Goal: Task Accomplishment & Management: Complete application form

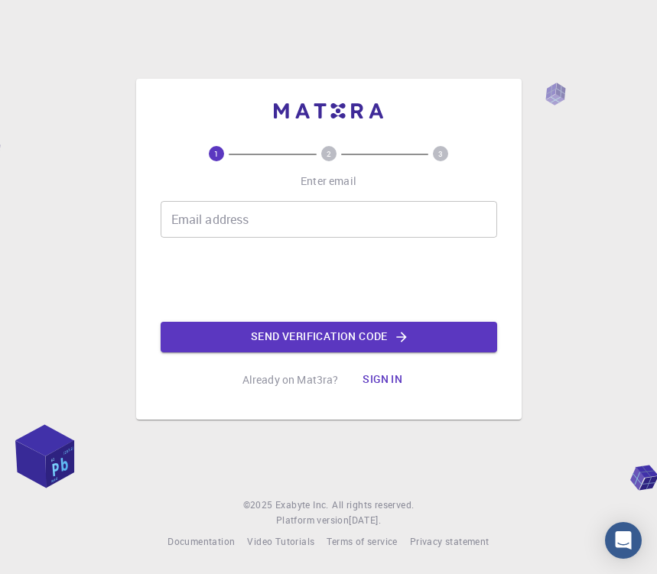
click at [253, 218] on input "Email address" at bounding box center [329, 219] width 336 height 37
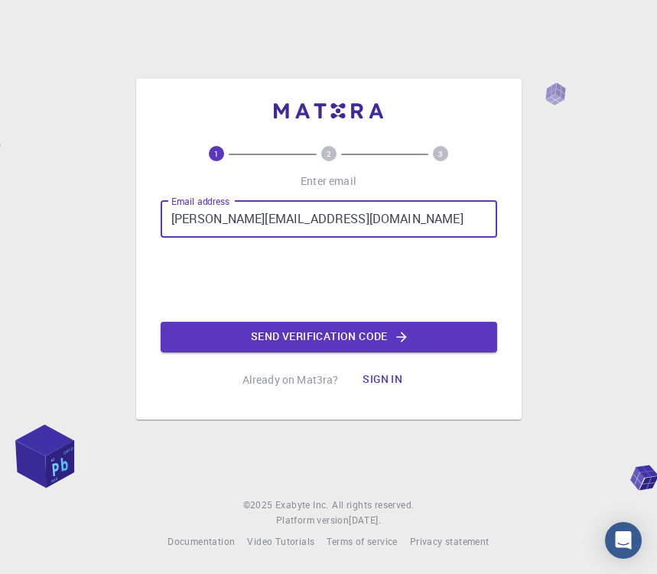
scroll to position [1, 0]
type input "[PERSON_NAME][EMAIL_ADDRESS][DOMAIN_NAME]"
click at [343, 339] on button "Send verification code" at bounding box center [329, 337] width 336 height 31
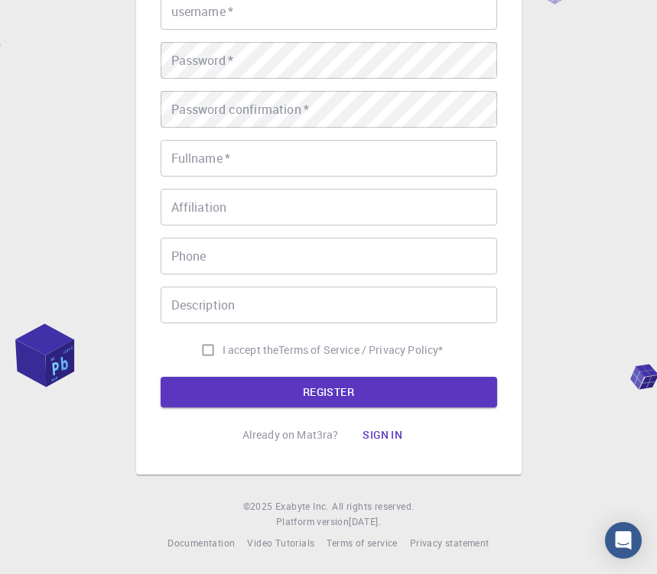
scroll to position [202, 0]
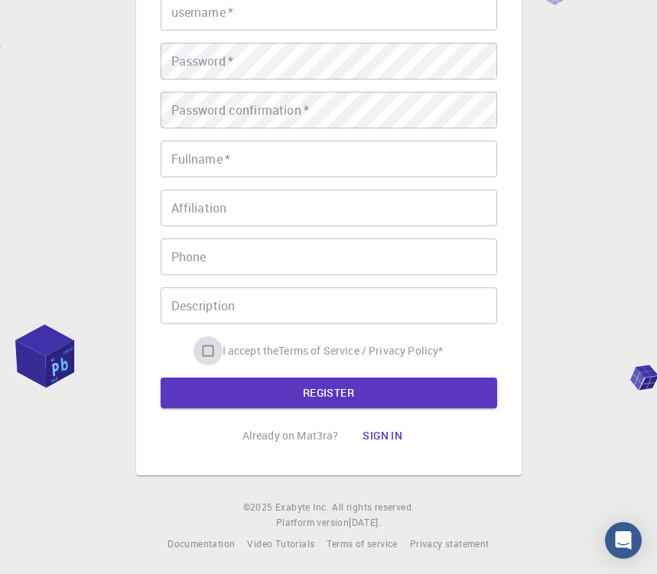
click at [204, 349] on input "I accept the Terms of Service / Privacy Policy *" at bounding box center [207, 350] width 29 height 29
checkbox input "true"
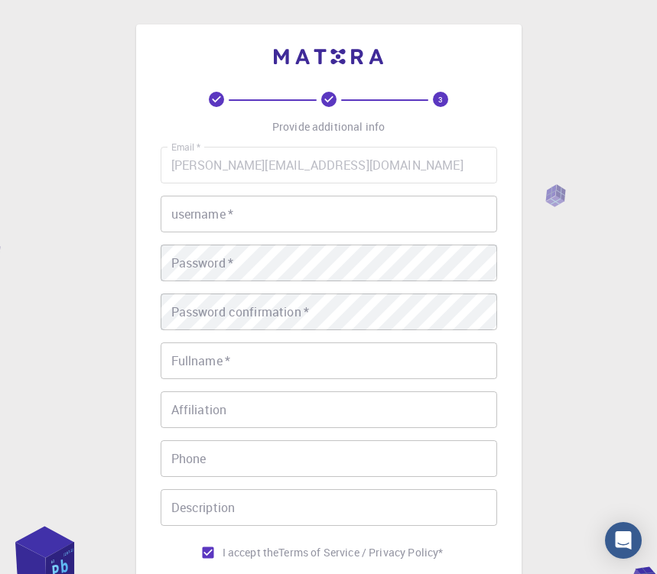
scroll to position [0, 0]
click at [245, 216] on input "username   *" at bounding box center [329, 214] width 336 height 37
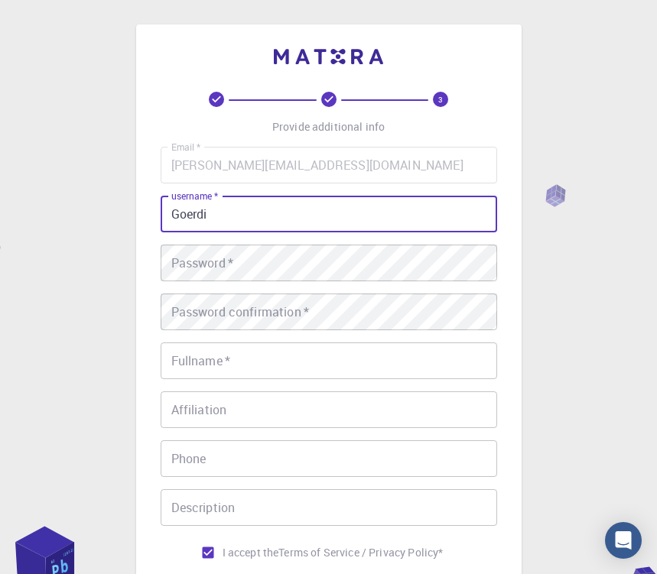
type input "Goerdi"
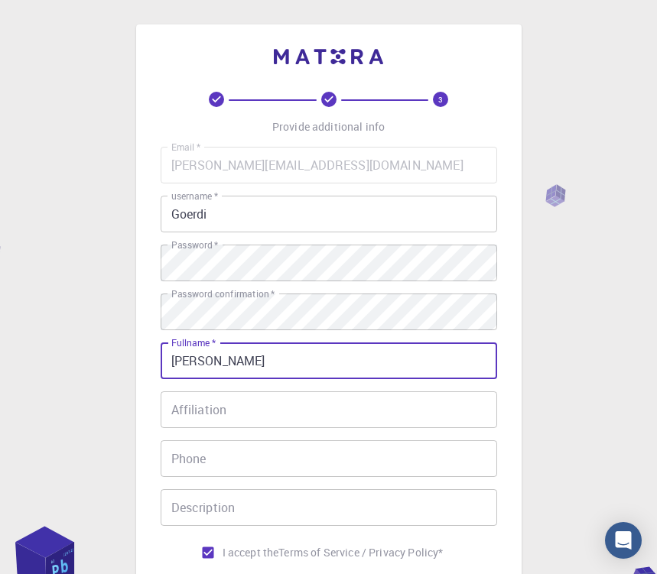
scroll to position [0, 1]
type input "[PERSON_NAME]"
click at [256, 408] on input "Affiliation" at bounding box center [329, 410] width 336 height 37
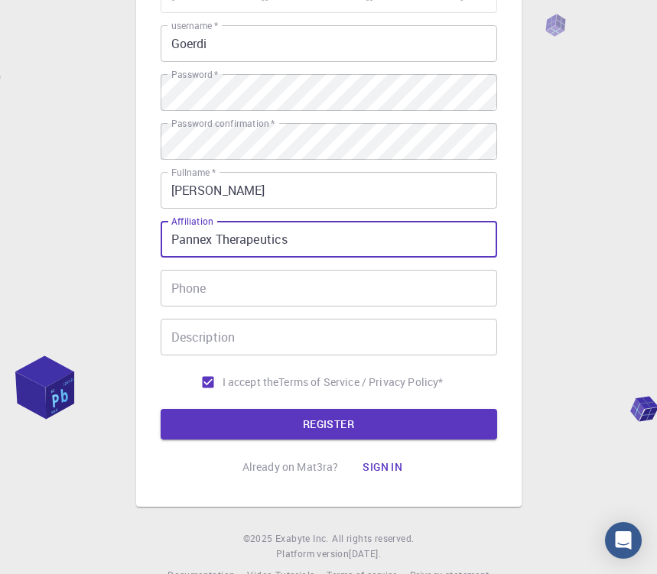
scroll to position [171, 0]
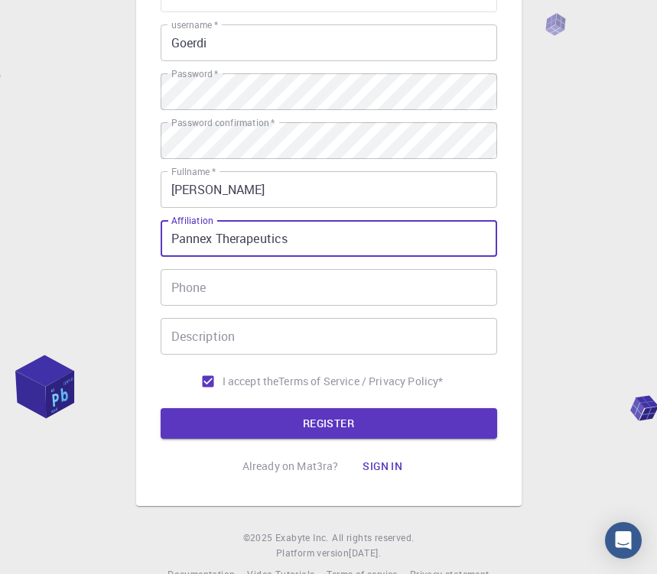
type input "Pannex Therapeutics"
click at [222, 340] on input "Description" at bounding box center [329, 336] width 336 height 37
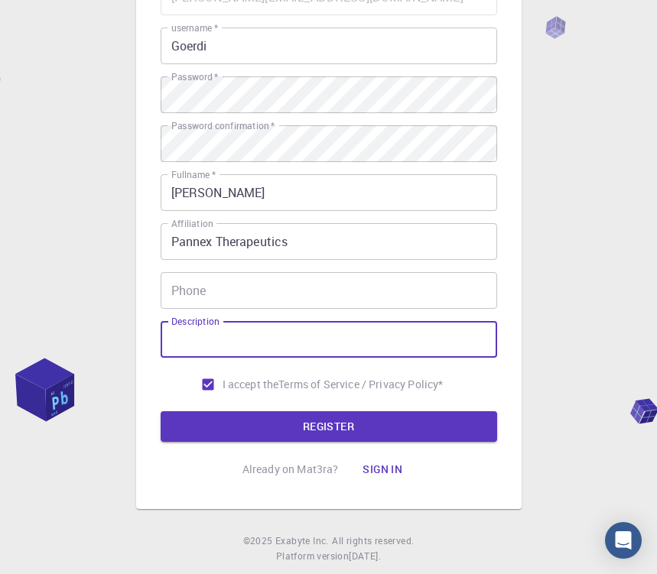
scroll to position [167, 0]
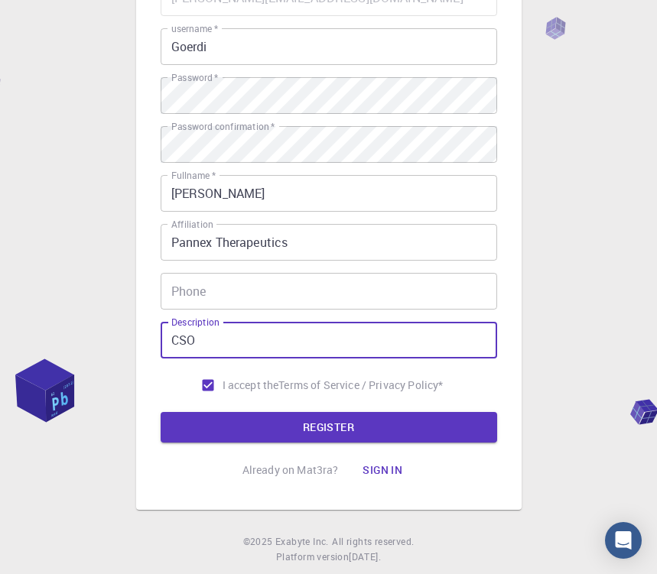
type input "CSO"
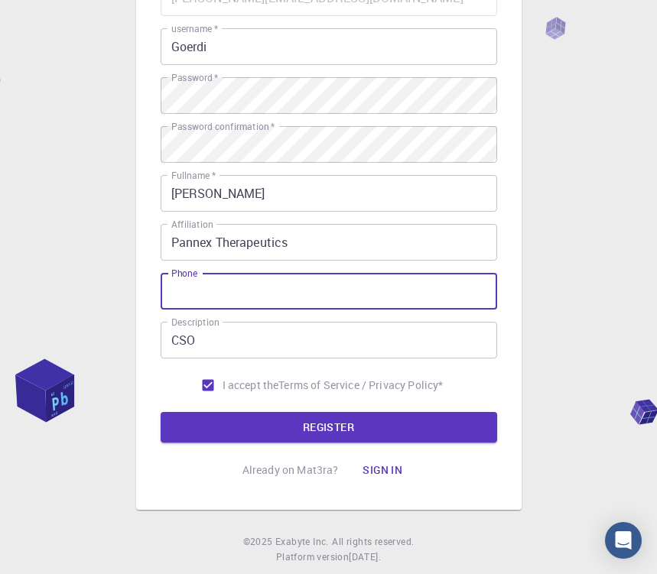
click at [482, 292] on input "Phone" at bounding box center [329, 291] width 336 height 37
click at [198, 292] on input "004975000913" at bounding box center [329, 291] width 336 height 37
click at [330, 420] on button "REGISTER" at bounding box center [329, 427] width 336 height 31
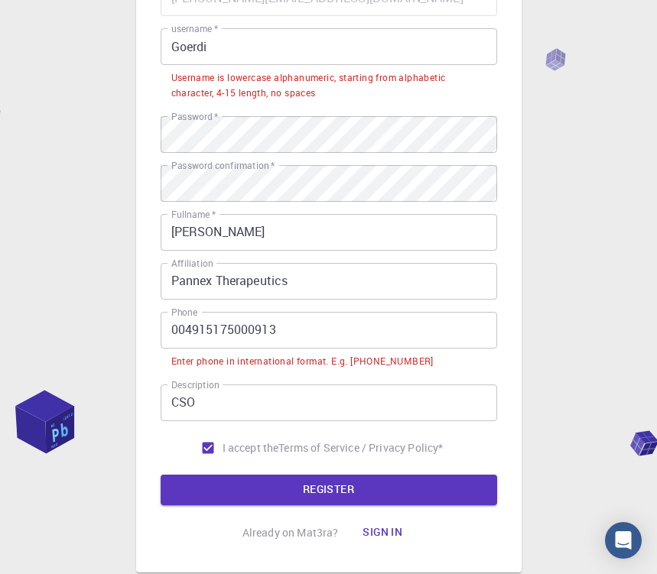
drag, startPoint x: 187, startPoint y: 331, endPoint x: 190, endPoint y: 347, distance: 16.5
click at [187, 331] on input "004915175000913" at bounding box center [329, 330] width 336 height 37
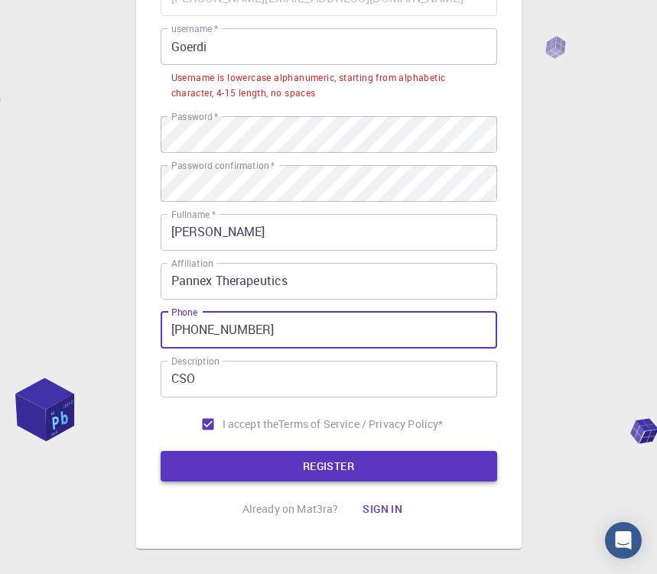
type input "[PHONE_NUMBER]"
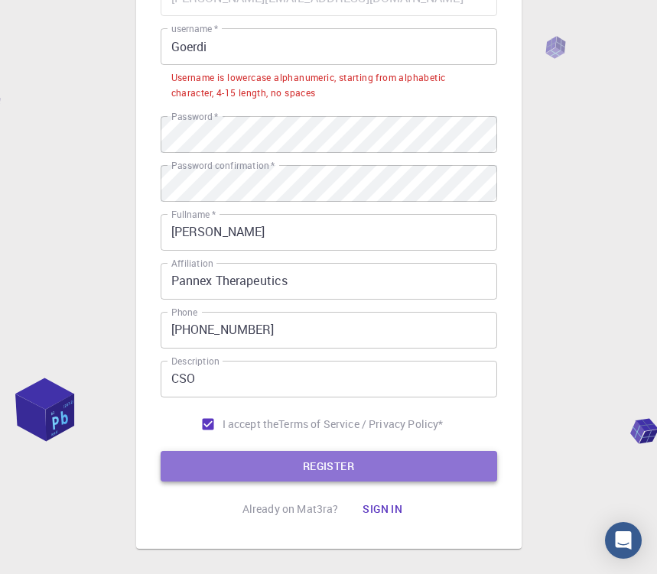
click at [341, 464] on button "REGISTER" at bounding box center [329, 466] width 336 height 31
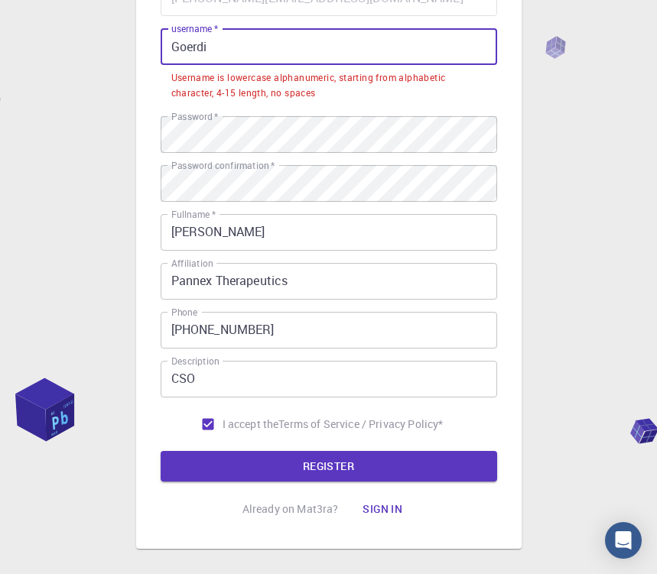
click at [236, 49] on input "Goerdi" at bounding box center [329, 46] width 336 height 37
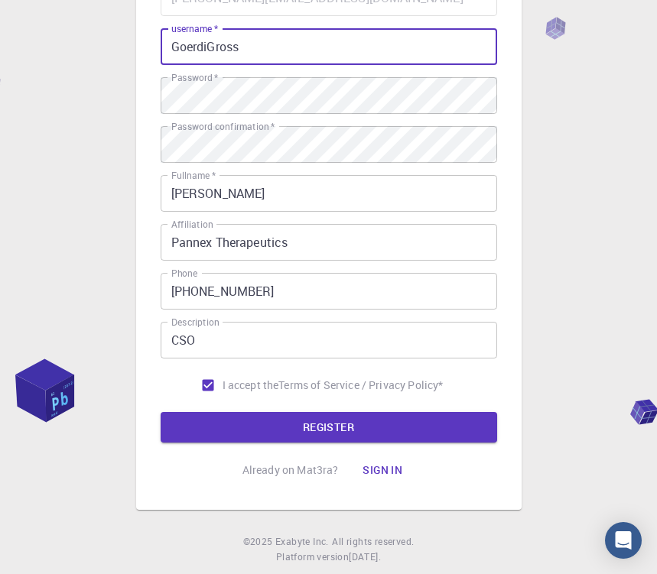
click at [349, 431] on button "REGISTER" at bounding box center [329, 427] width 336 height 31
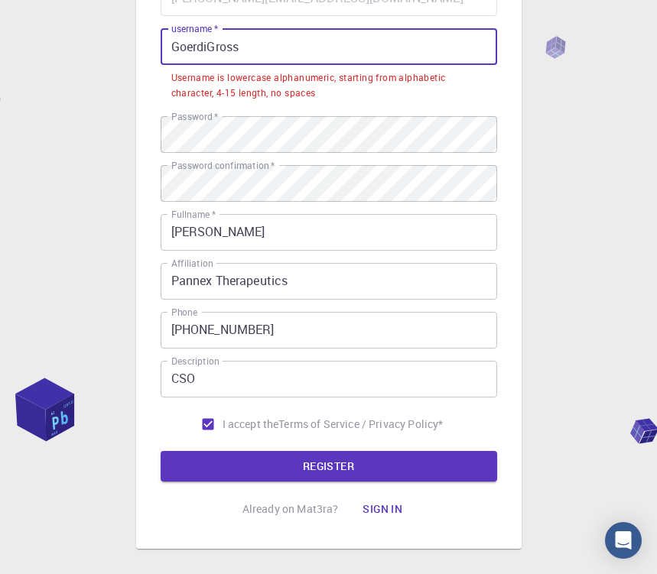
drag, startPoint x: 177, startPoint y: 49, endPoint x: 172, endPoint y: 80, distance: 30.9
click at [176, 49] on input "GoerdiGross" at bounding box center [329, 46] width 336 height 37
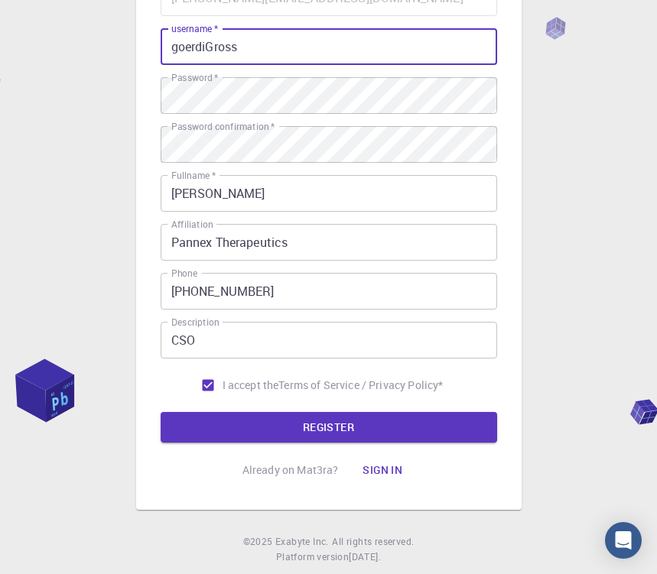
drag, startPoint x: 213, startPoint y: 48, endPoint x: 219, endPoint y: 67, distance: 20.1
click at [213, 48] on input "goerdiGross" at bounding box center [329, 46] width 336 height 37
click at [242, 50] on input "goerdigross" at bounding box center [329, 46] width 336 height 37
type input "goerdi"
click at [346, 421] on button "REGISTER" at bounding box center [329, 427] width 336 height 31
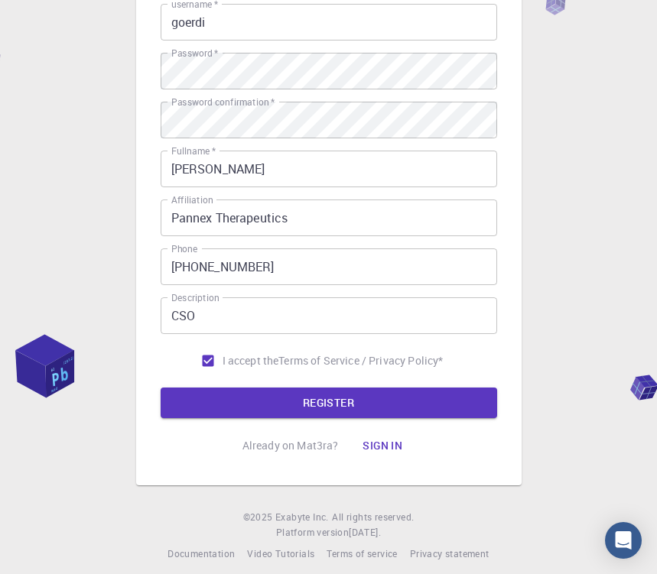
scroll to position [202, 0]
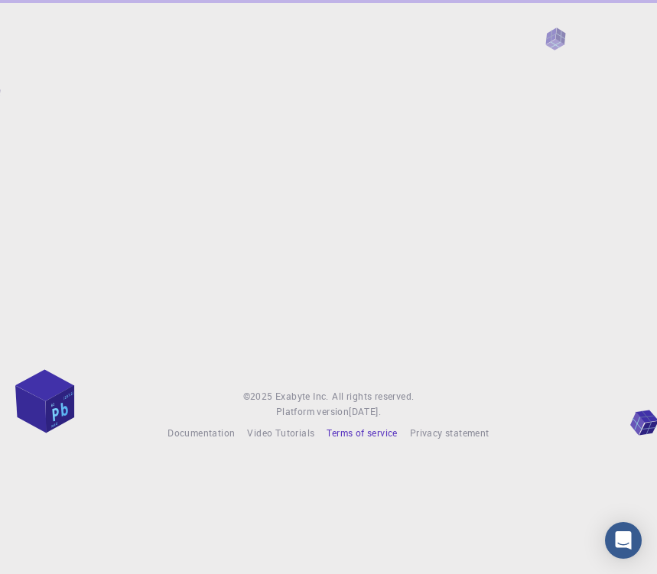
click at [386, 431] on span "Terms of service" at bounding box center [362, 433] width 70 height 12
